Goal: Task Accomplishment & Management: Manage account settings

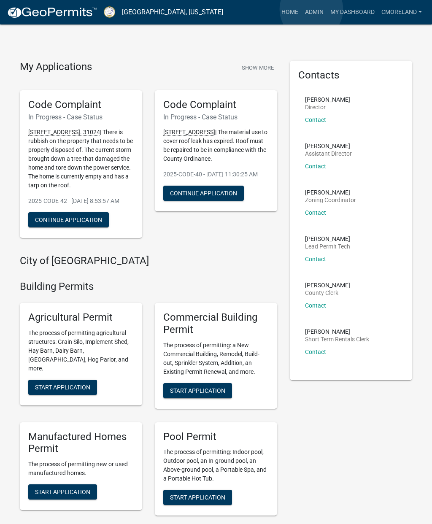
click at [312, 10] on link "Admin" at bounding box center [314, 12] width 25 height 16
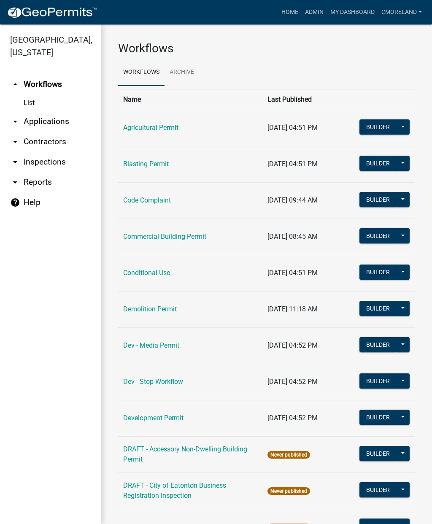
click at [39, 164] on link "arrow_drop_down Inspections" at bounding box center [50, 162] width 101 height 20
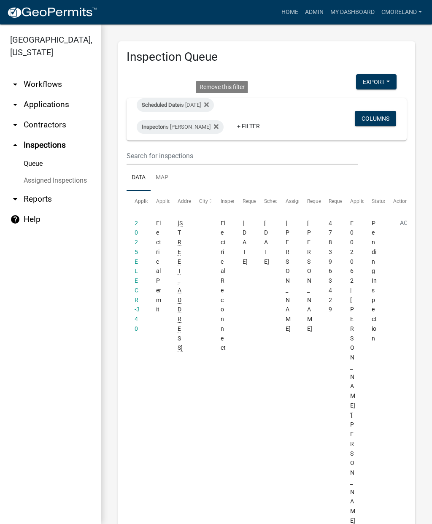
click at [209, 98] on fa-icon at bounding box center [205, 105] width 8 height 14
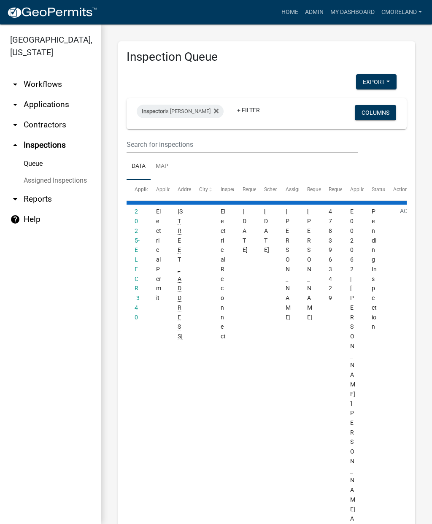
select select "2: 50"
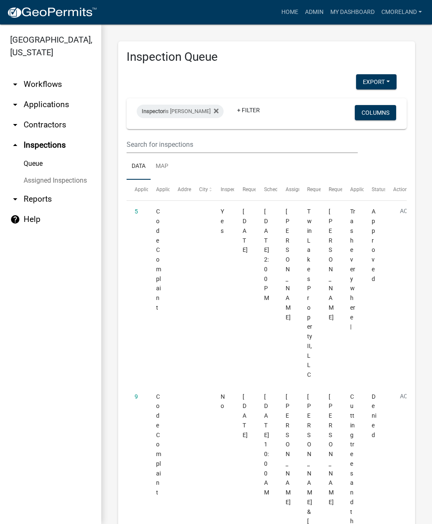
click at [263, 108] on link "+ Filter" at bounding box center [249, 110] width 36 height 15
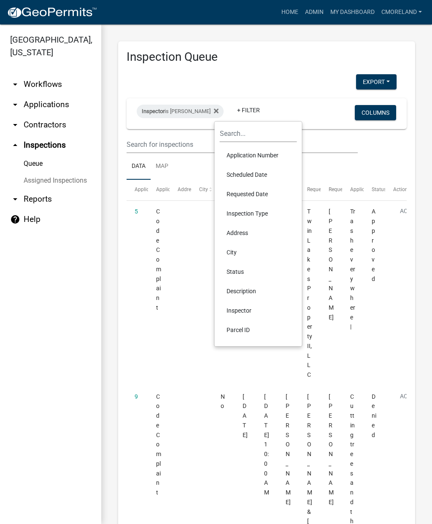
click at [242, 167] on li "Scheduled Date" at bounding box center [258, 174] width 77 height 19
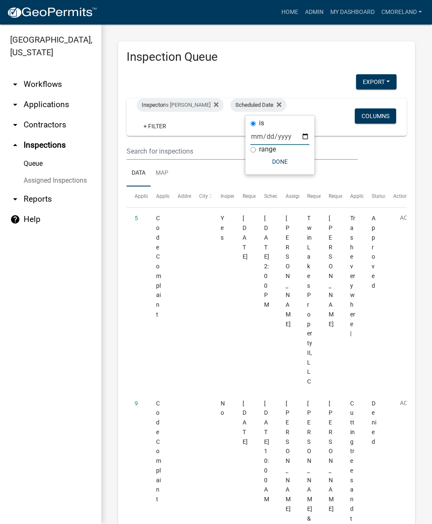
click at [269, 136] on input "date" at bounding box center [280, 136] width 59 height 17
type input "[DATE]"
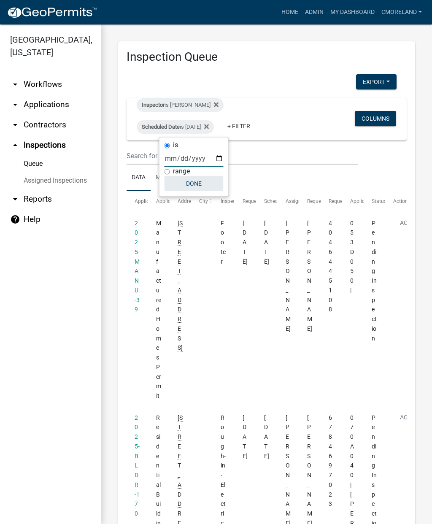
click at [183, 184] on button "Done" at bounding box center [194, 183] width 59 height 15
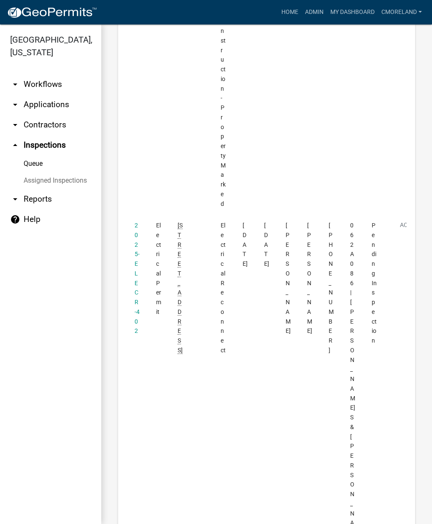
scroll to position [2449, 0]
click at [138, 223] on link "2025-ELECR-402" at bounding box center [137, 279] width 5 height 112
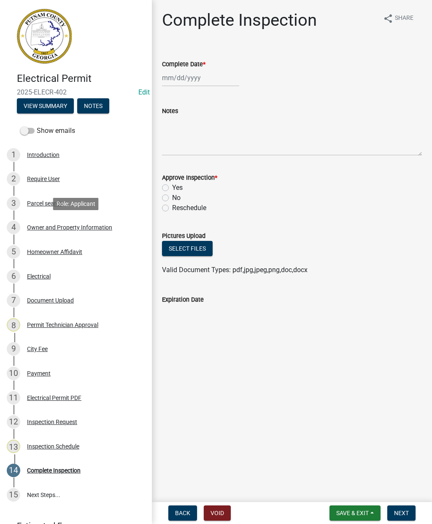
click at [67, 231] on div "Owner and Property Information" at bounding box center [69, 228] width 85 height 6
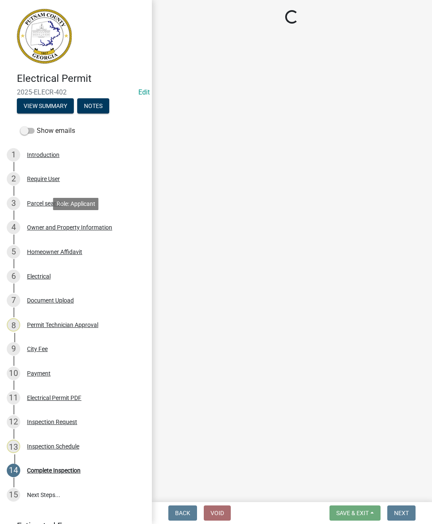
select select "ef7a1fc2-7a7a-426d-b1f0-c9b9b6ca7ff4"
select select "baca39b5-529a-4592-b8f9-0b9bae35b1c2"
select select "95c2f08d-bd21-40ac-acc0-bf0ad2ba7c20"
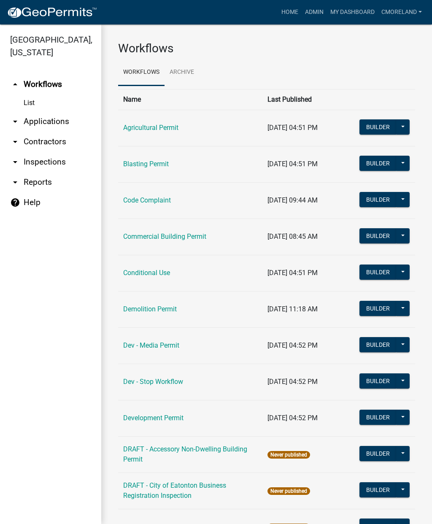
click at [58, 165] on link "arrow_drop_down Inspections" at bounding box center [50, 162] width 101 height 20
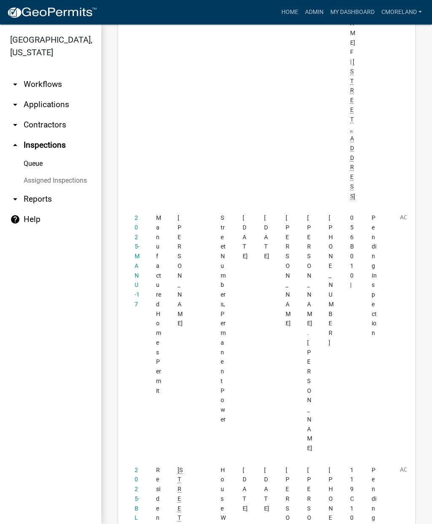
scroll to position [686, 0]
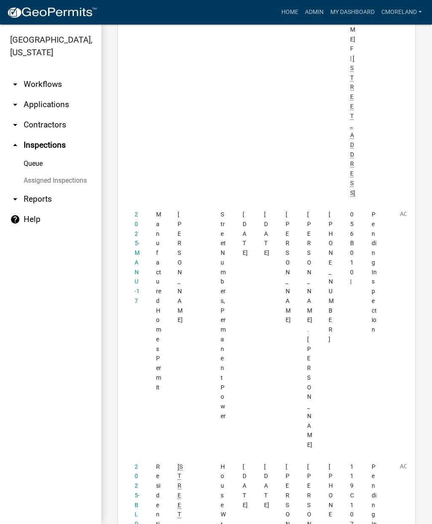
click at [133, 234] on datatable-body-cell "2025-MANU-17" at bounding box center [138, 330] width 22 height 252
click at [139, 235] on link "2025-MANU-17" at bounding box center [137, 257] width 5 height 93
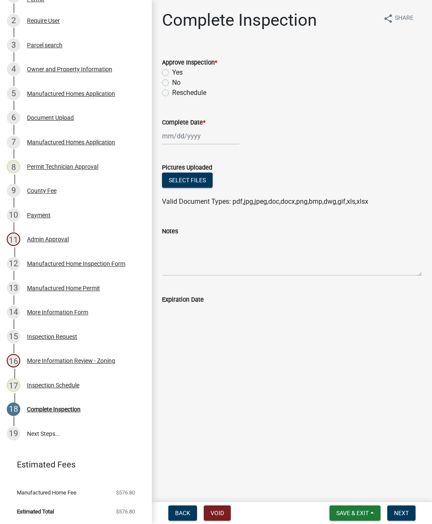
scroll to position [170, 0]
click at [55, 384] on div "Inspection Schedule" at bounding box center [53, 386] width 52 height 6
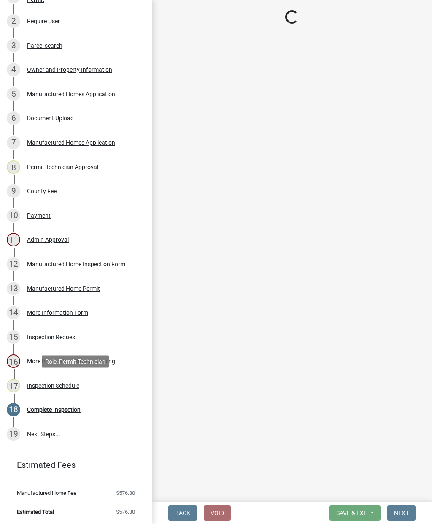
select select "a0ea4169-8540-4a2c-b9f4-cf4c1ffdeb95"
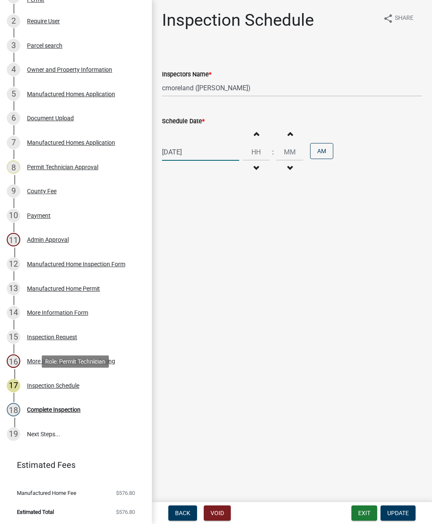
click at [182, 145] on div "[DATE]" at bounding box center [200, 152] width 77 height 17
select select "8"
select select "2025"
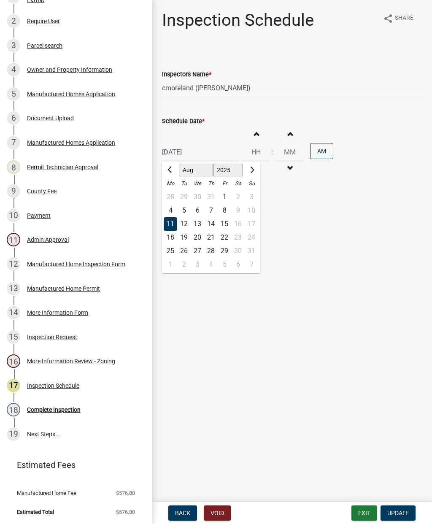
click at [195, 222] on div "13" at bounding box center [198, 224] width 14 height 14
type input "[DATE]"
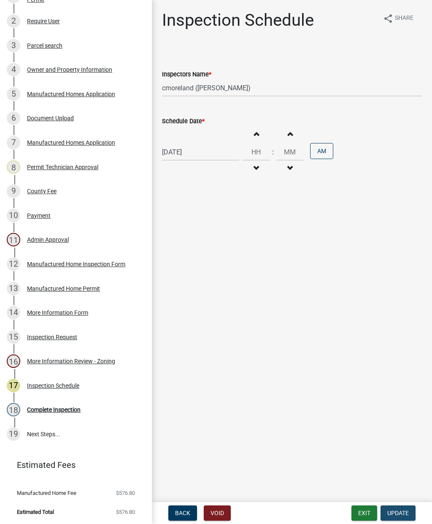
click at [400, 508] on button "Update" at bounding box center [398, 513] width 35 height 15
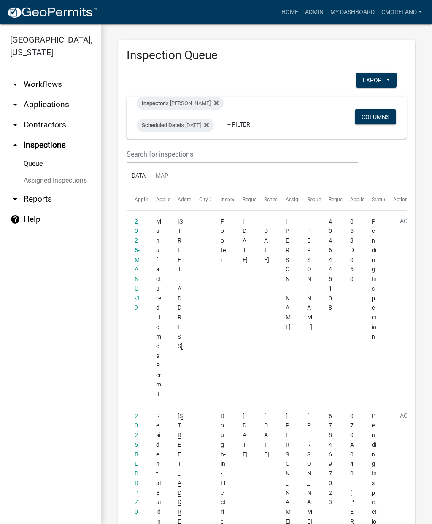
scroll to position [2, 0]
click at [132, 250] on datatable-body-cell "2025-MANU-39" at bounding box center [138, 308] width 22 height 195
click at [139, 261] on link "2025-MANU-39" at bounding box center [137, 264] width 5 height 93
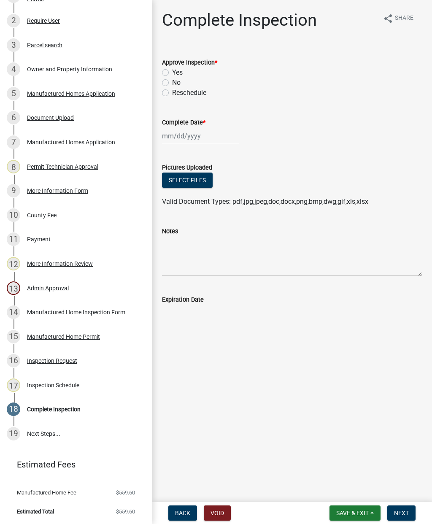
scroll to position [170, 0]
click at [56, 390] on div "17 Inspection Schedule" at bounding box center [73, 386] width 132 height 14
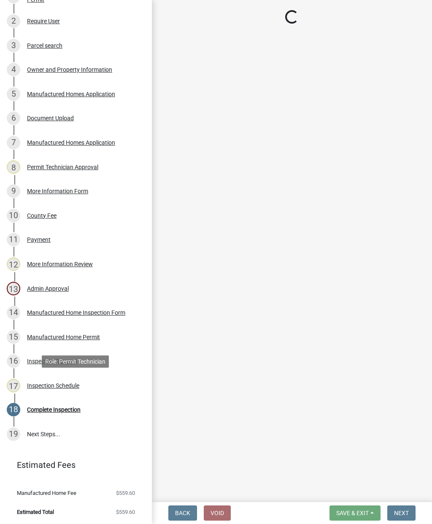
select select "a0ea4169-8540-4a2c-b9f4-cf4c1ffdeb95"
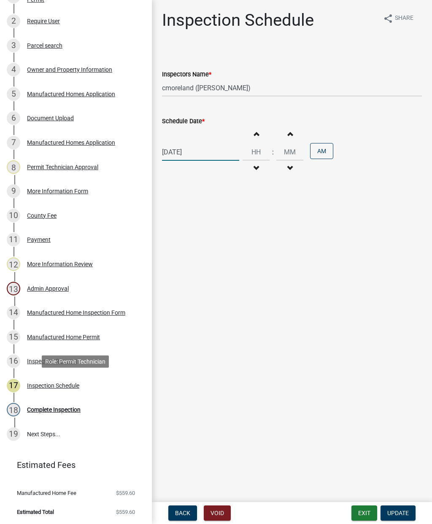
click at [185, 158] on div "[DATE]" at bounding box center [200, 152] width 77 height 17
select select "8"
select select "2025"
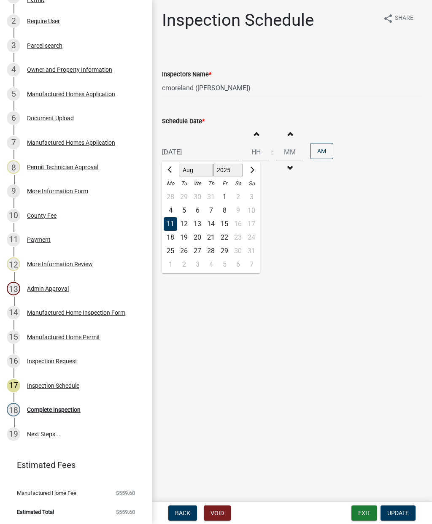
click at [197, 225] on div "13" at bounding box center [198, 224] width 14 height 14
type input "[DATE]"
click at [399, 516] on span "Update" at bounding box center [399, 513] width 22 height 7
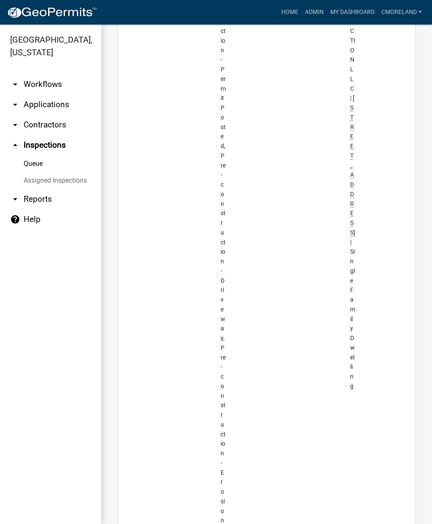
scroll to position [1404, 0]
